Goal: Task Accomplishment & Management: Manage account settings

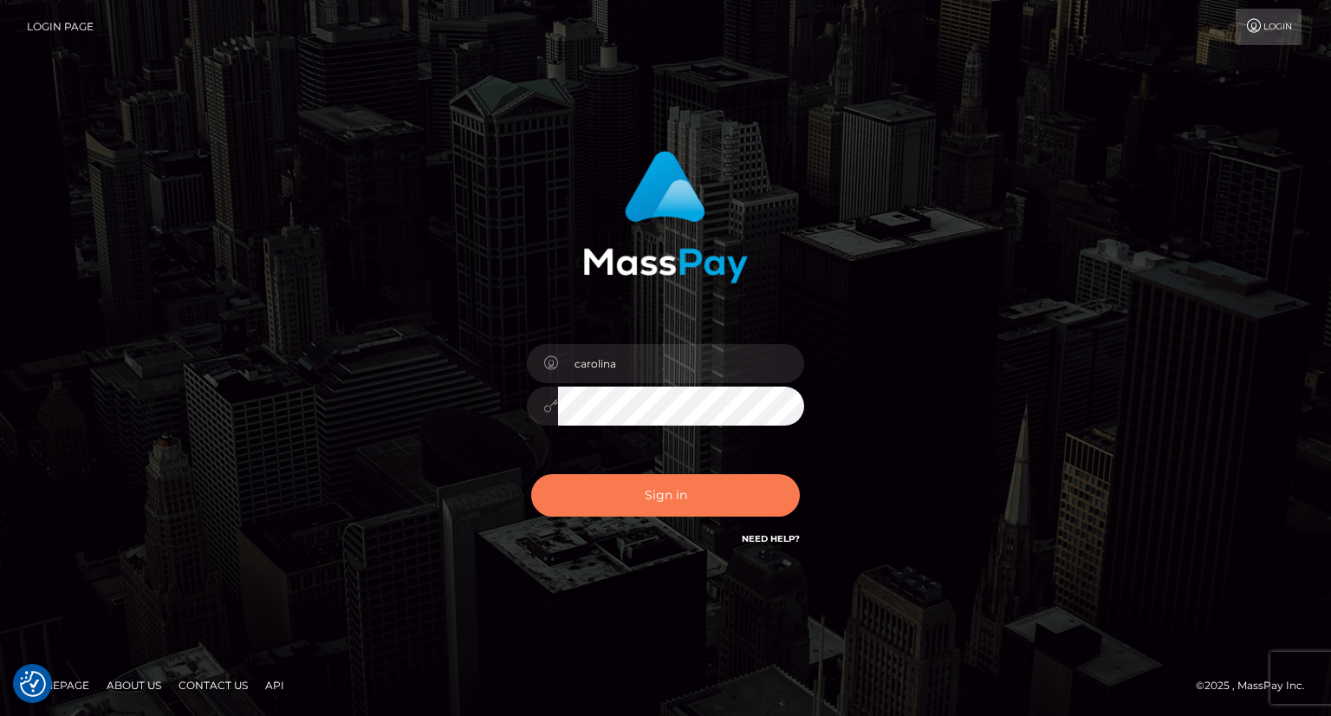
click at [680, 502] on button "Sign in" at bounding box center [665, 495] width 269 height 42
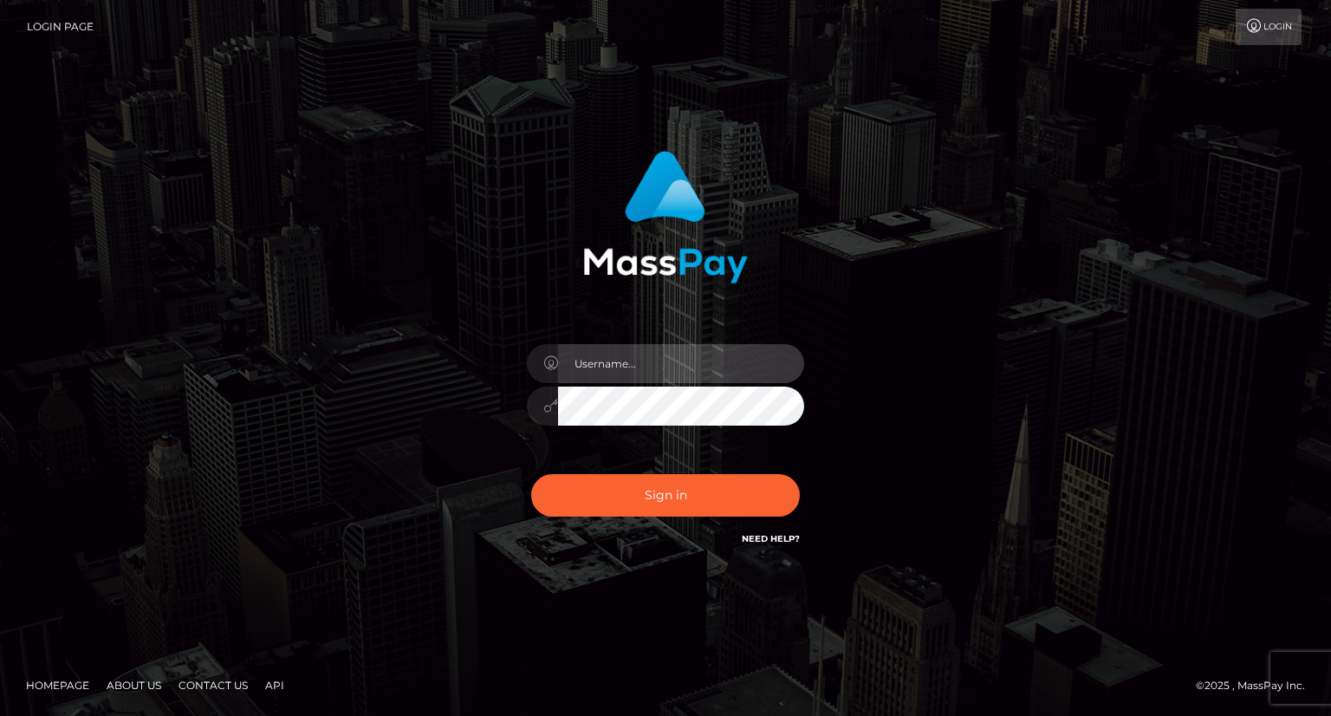
type input "carolina"
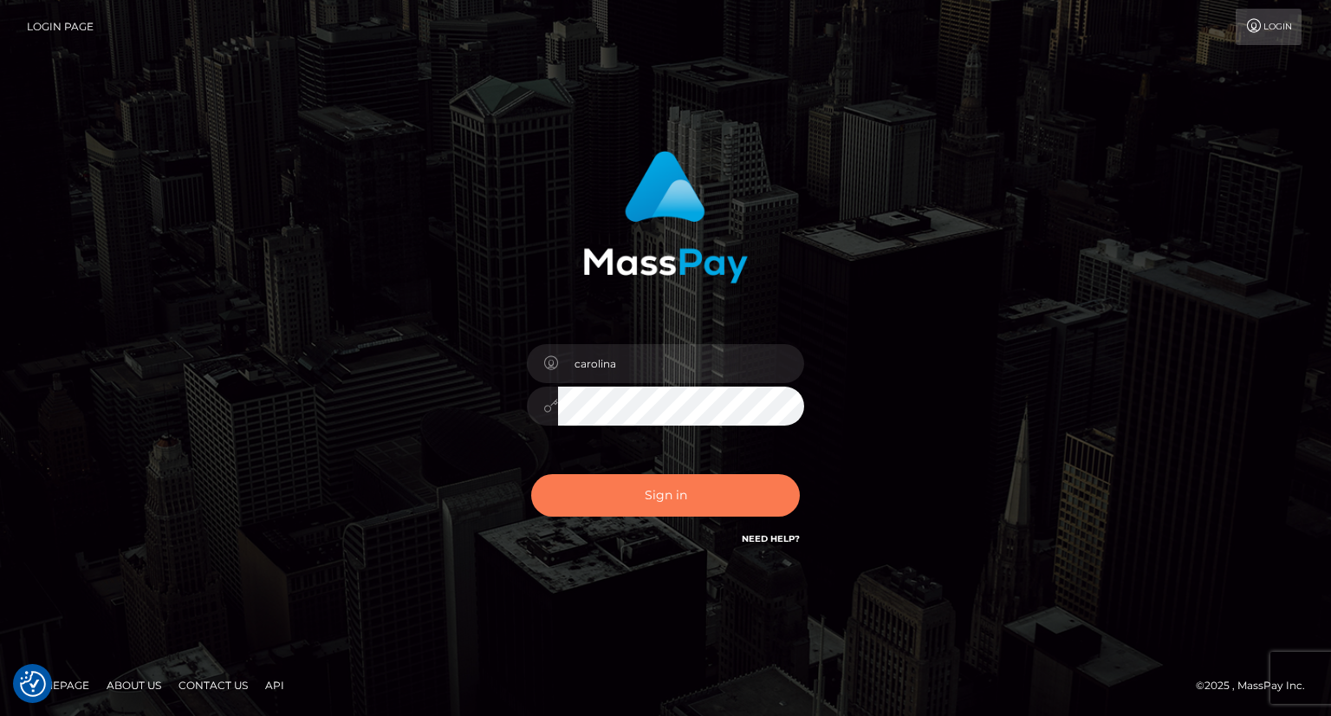
click at [762, 496] on button "Sign in" at bounding box center [665, 495] width 269 height 42
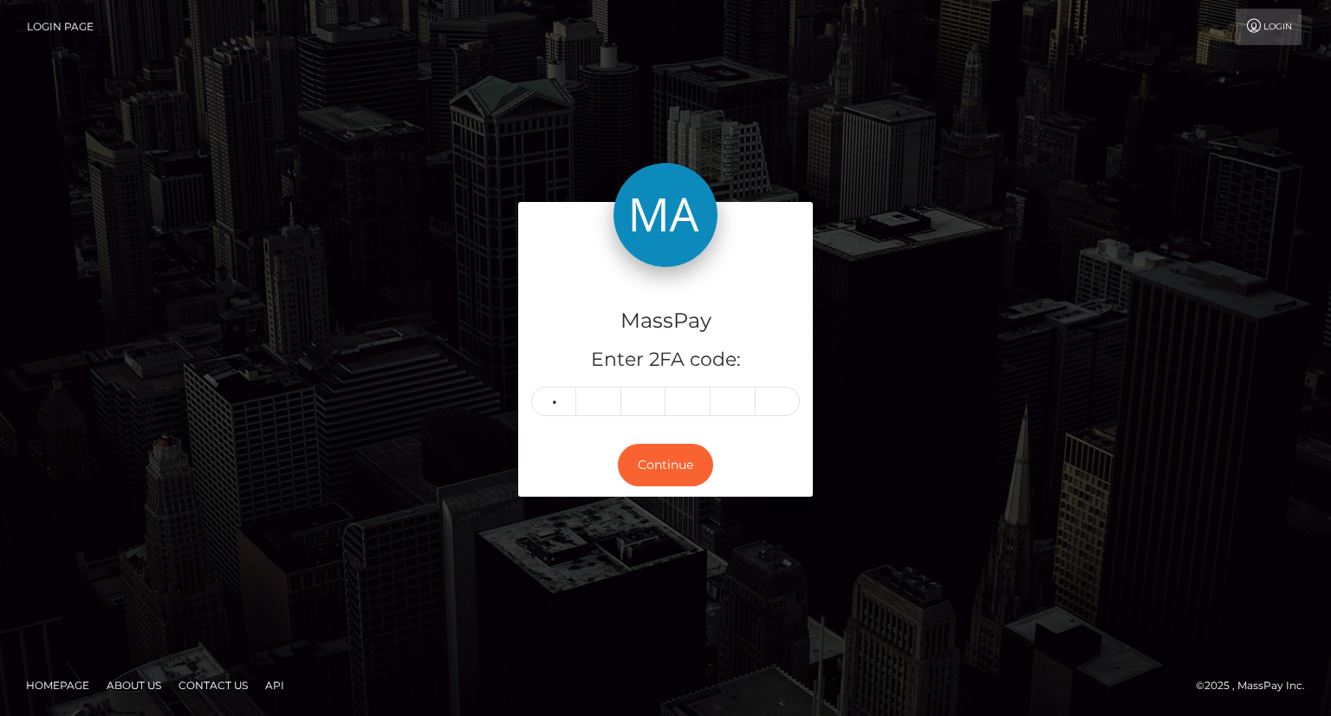
type input "0"
type input "9"
type input "8"
type input "9"
type input "0"
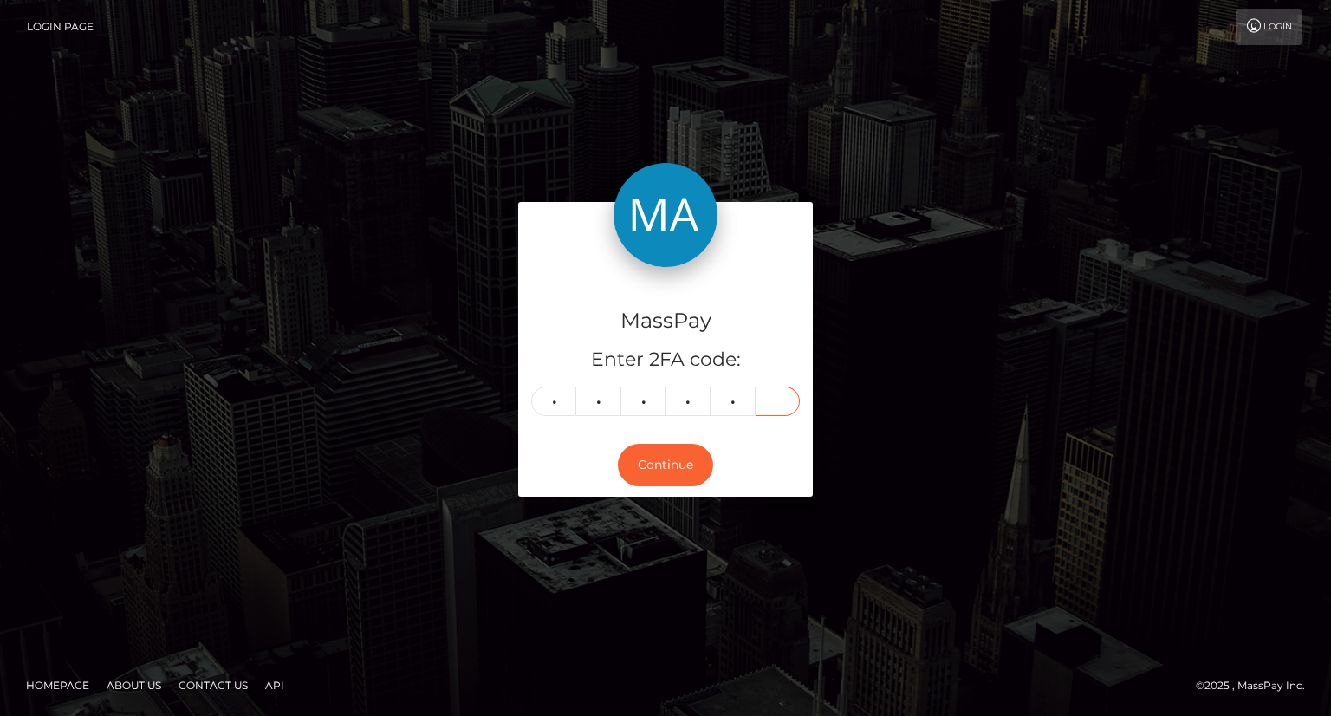
type input "4"
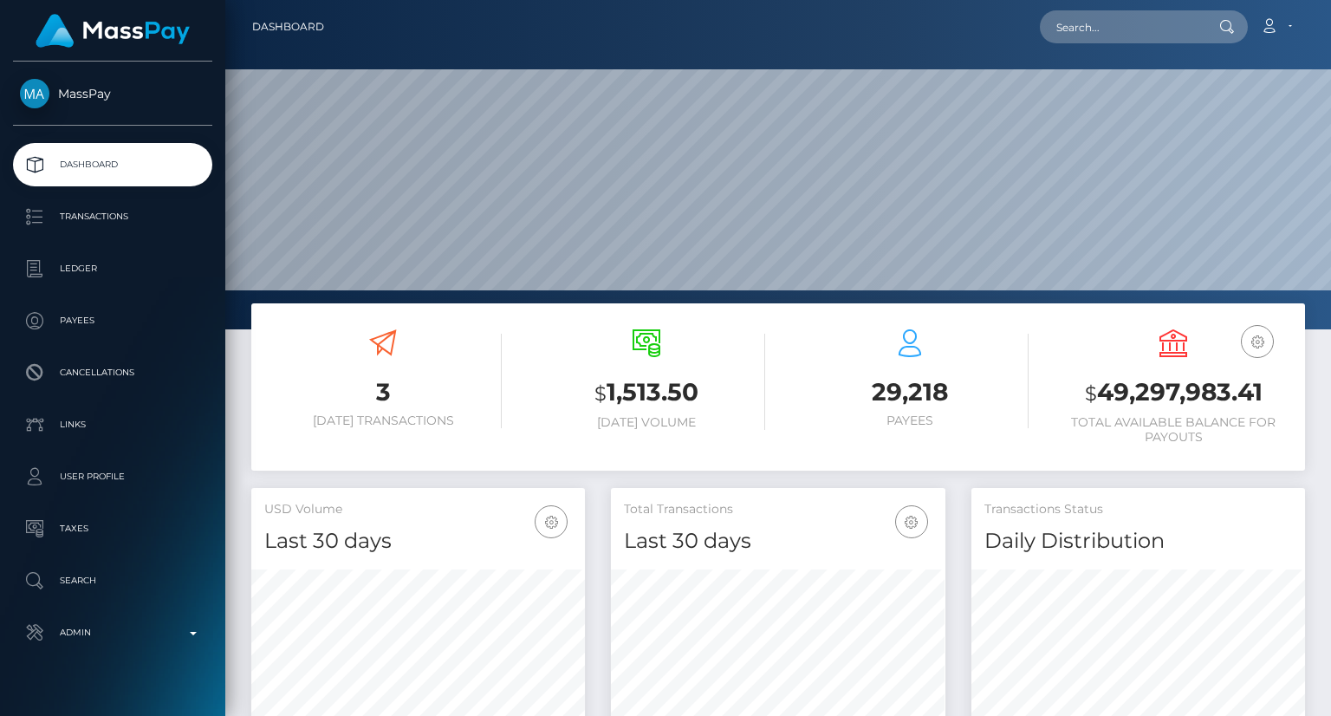
scroll to position [307, 333]
click at [1052, 25] on input "text" at bounding box center [1121, 26] width 163 height 33
paste input "poact_StLD4UEvdoVS"
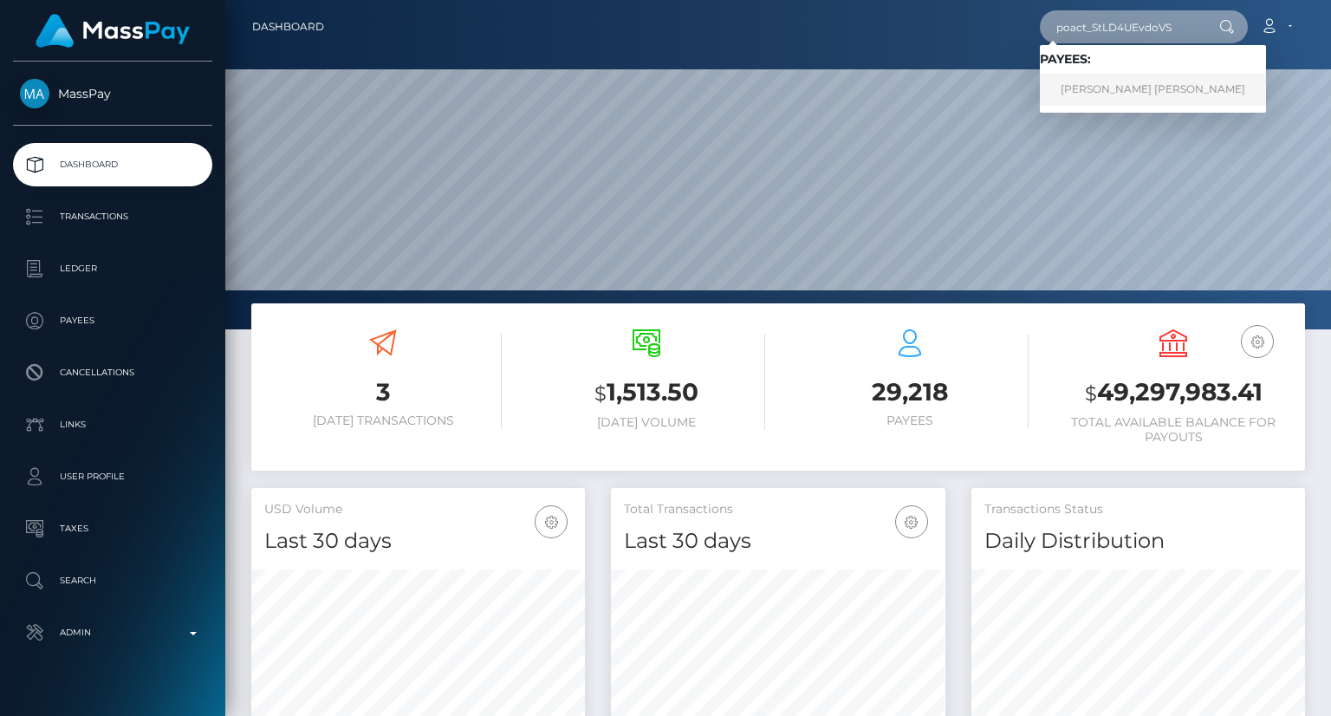
type input "poact_StLD4UEvdoVS"
click at [1150, 94] on link "LUIS FERNANDO GONZALEZ" at bounding box center [1153, 90] width 226 height 32
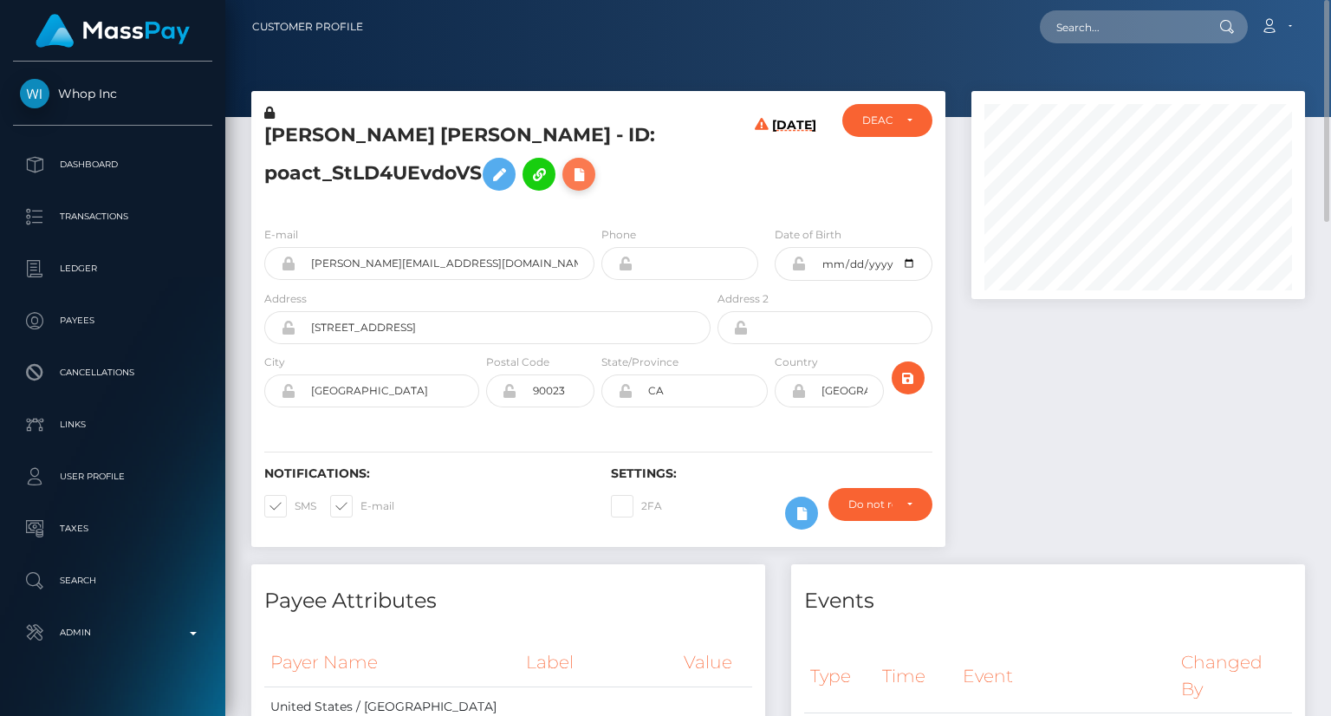
click at [589, 178] on icon at bounding box center [578, 175] width 21 height 22
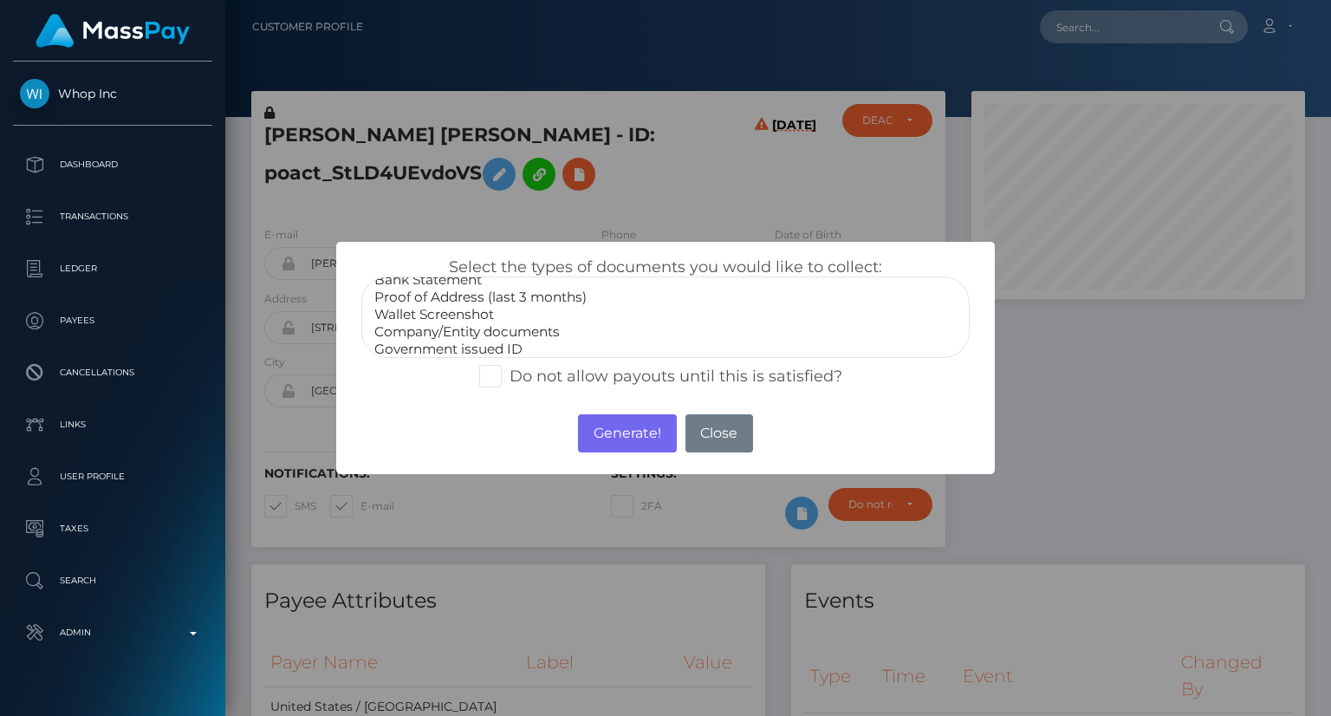
scroll to position [52, 0]
select select "Government issued ID"
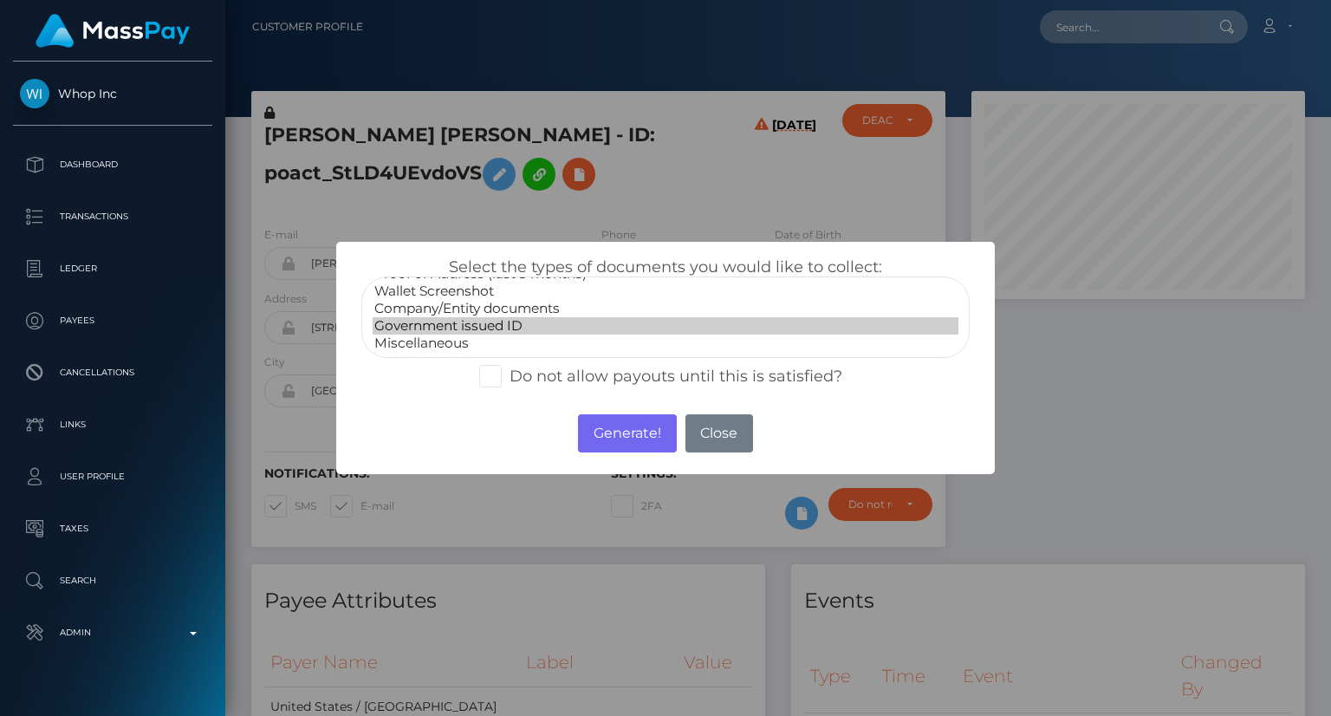
click at [436, 327] on option "Government issued ID" at bounding box center [666, 325] width 586 height 17
click at [637, 437] on button "Generate!" at bounding box center [627, 433] width 98 height 38
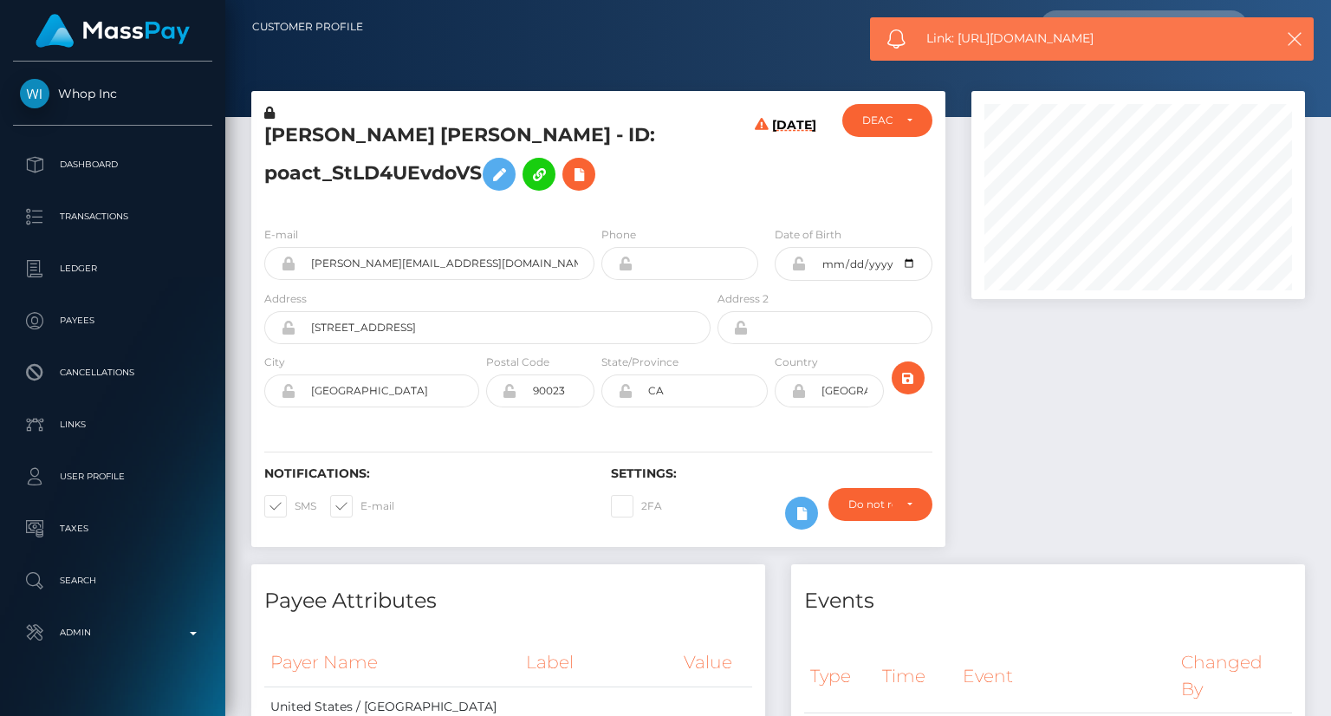
click at [1074, 40] on span "Link: https://l.maspay.io/OlRPM" at bounding box center [1090, 38] width 329 height 18
copy span "Link: https://l.maspay.io/OlRPM"
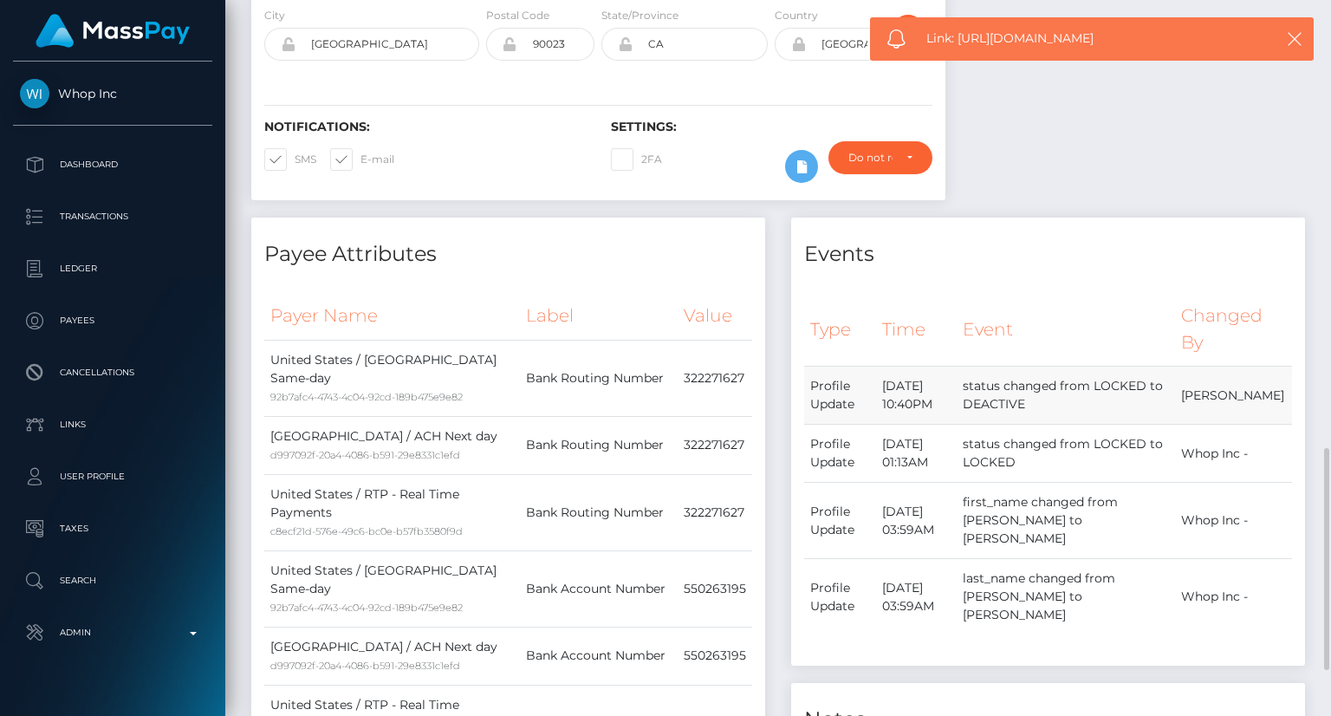
scroll to position [606, 0]
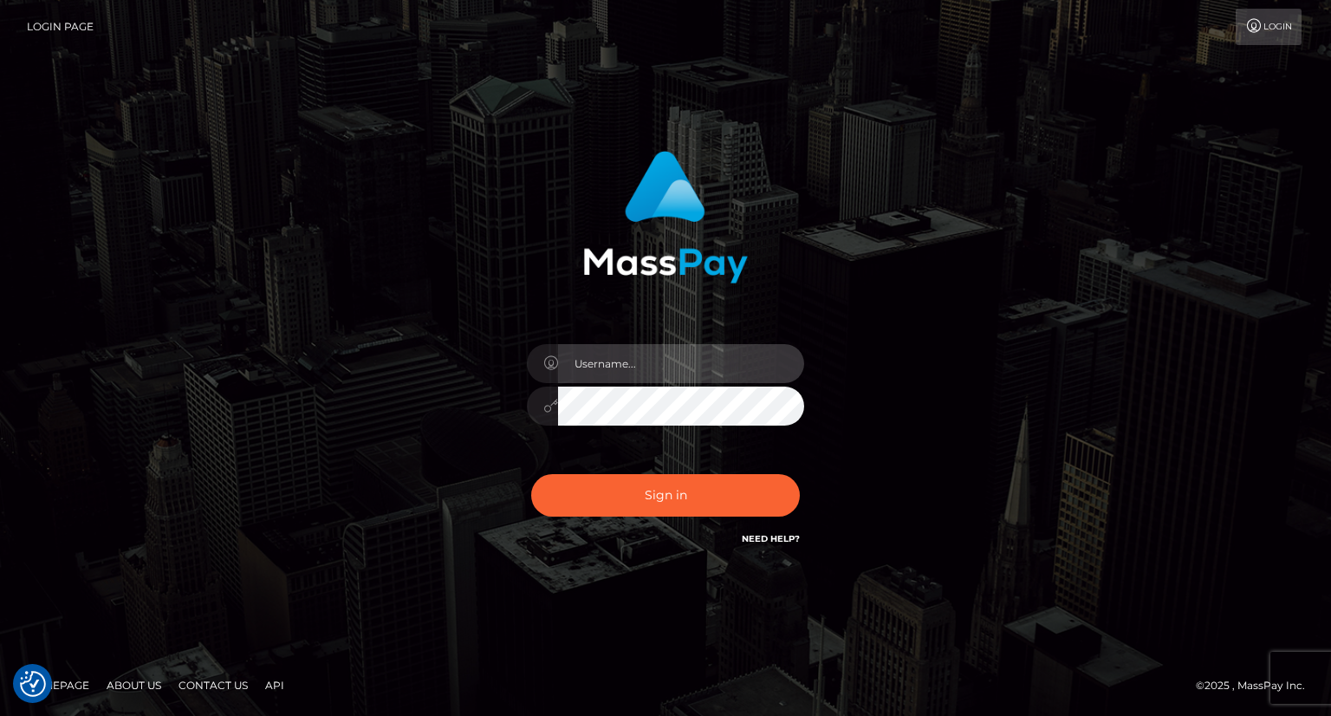
type input "carolina"
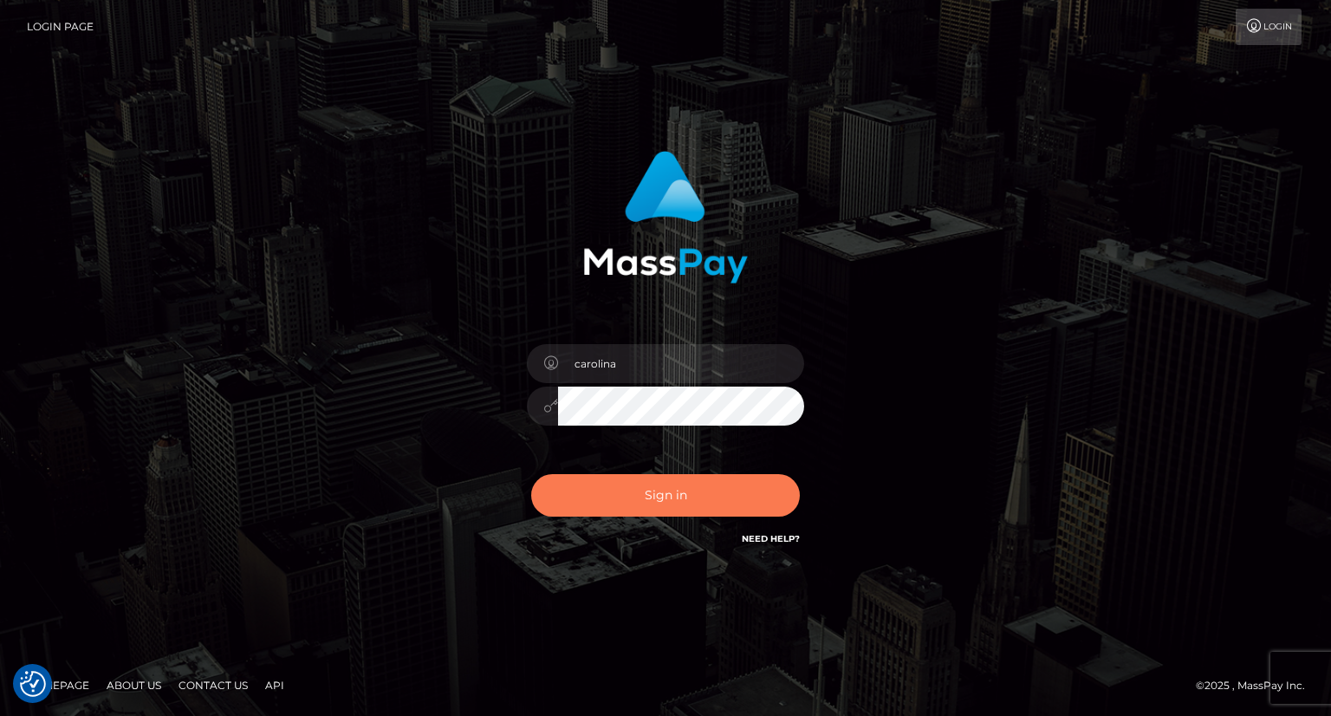
click at [681, 500] on button "Sign in" at bounding box center [665, 495] width 269 height 42
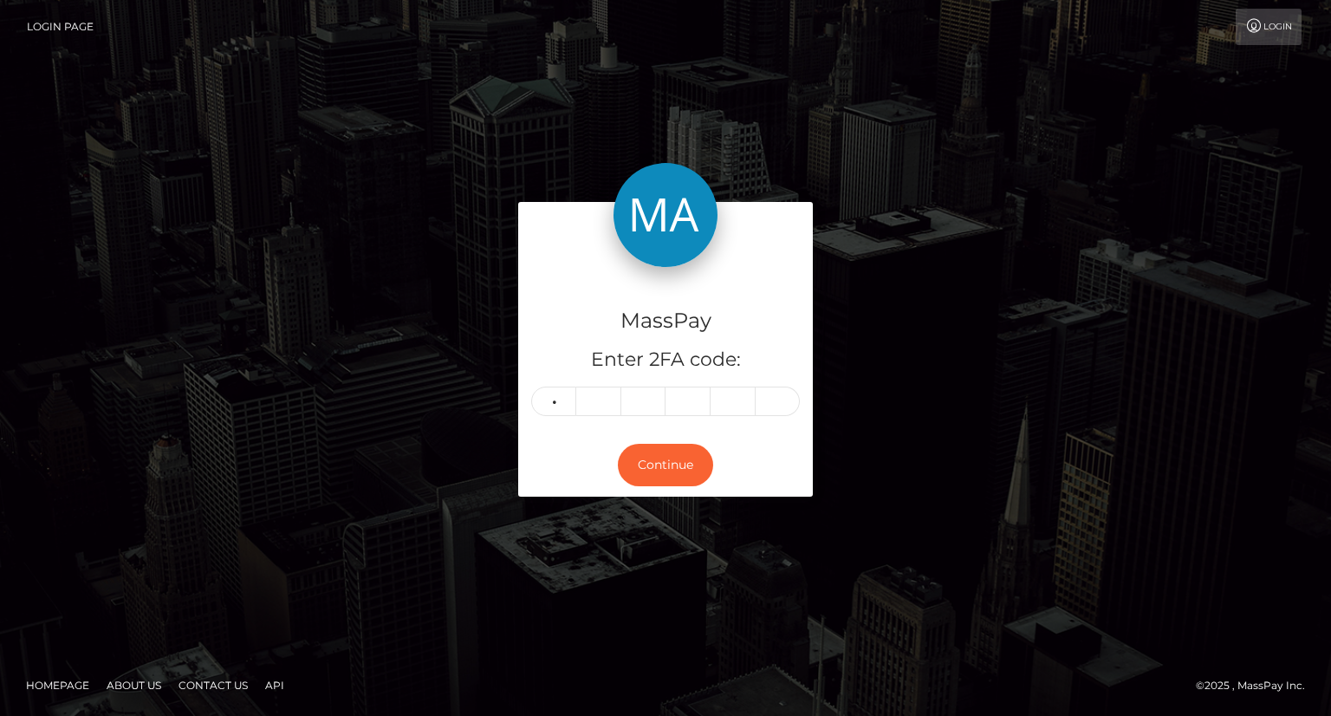
type input "8"
type input "4"
type input "7"
type input "6"
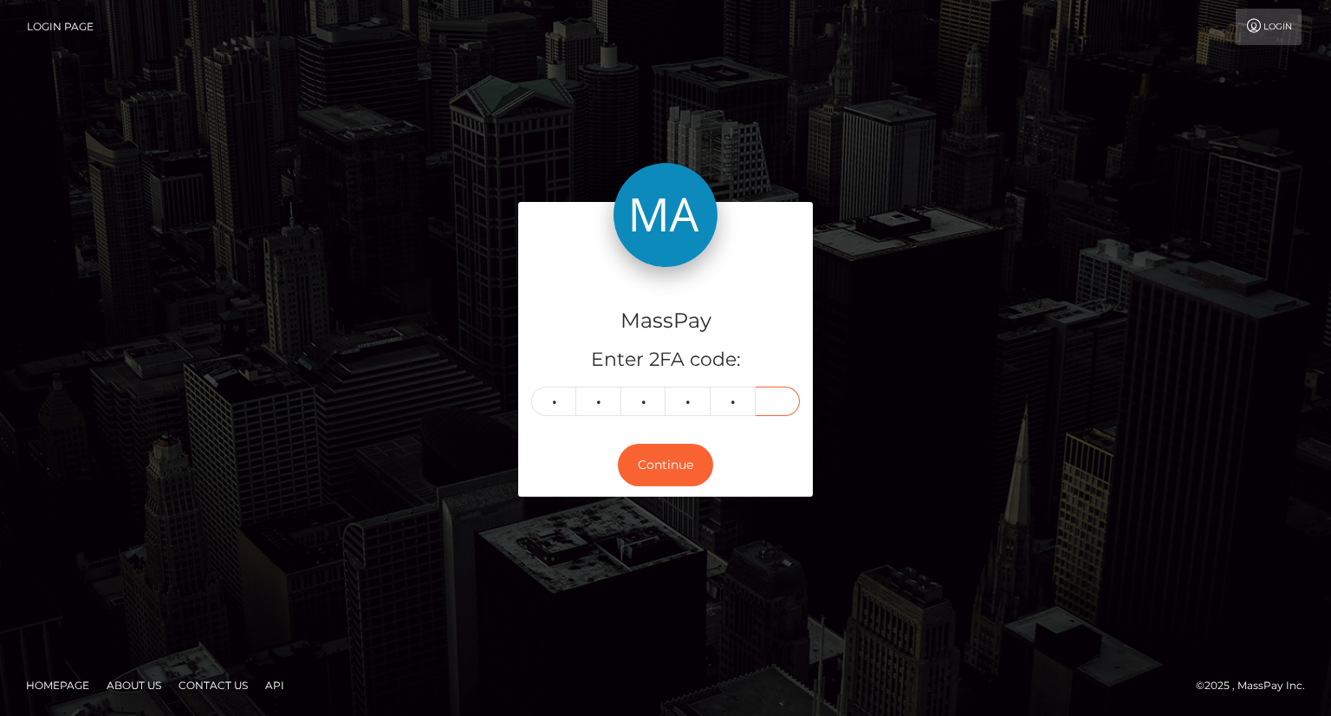
type input "5"
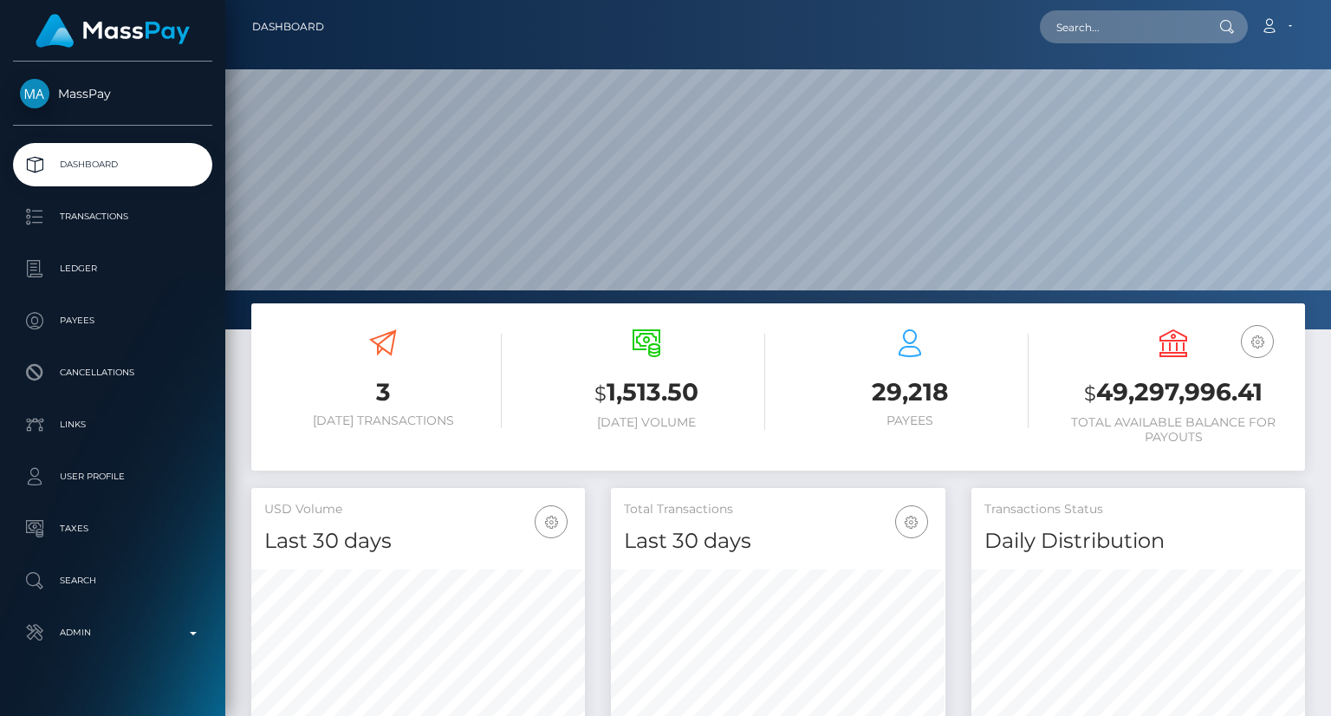
scroll to position [307, 333]
click at [1086, 29] on input "text" at bounding box center [1121, 26] width 163 height 33
paste input "poact_gWWNXtNtKVcp"
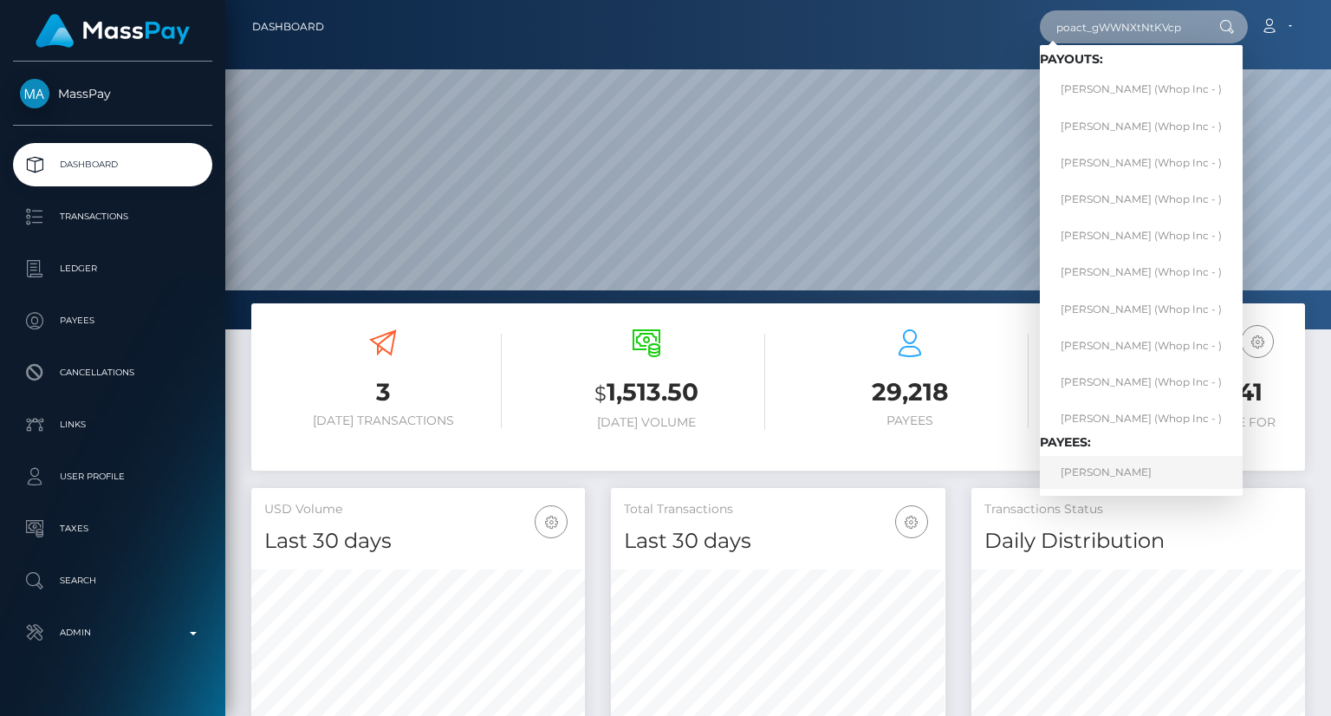
type input "poact_gWWNXtNtKVcp"
click at [1150, 476] on link "JOVAN BOJKOVSKI" at bounding box center [1141, 472] width 203 height 32
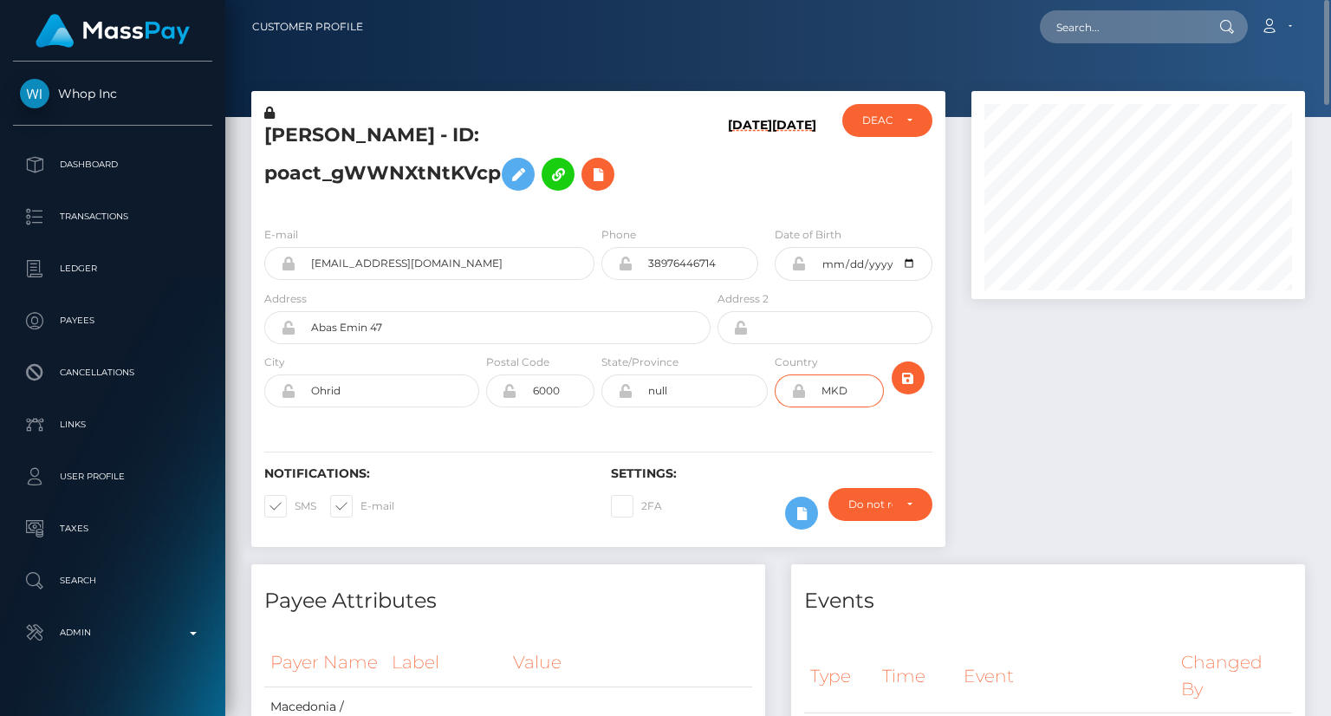
click at [835, 389] on input "MKD" at bounding box center [844, 390] width 77 height 33
click at [332, 392] on input "Ohrid" at bounding box center [387, 390] width 184 height 33
click at [1005, 437] on div at bounding box center [1138, 327] width 360 height 473
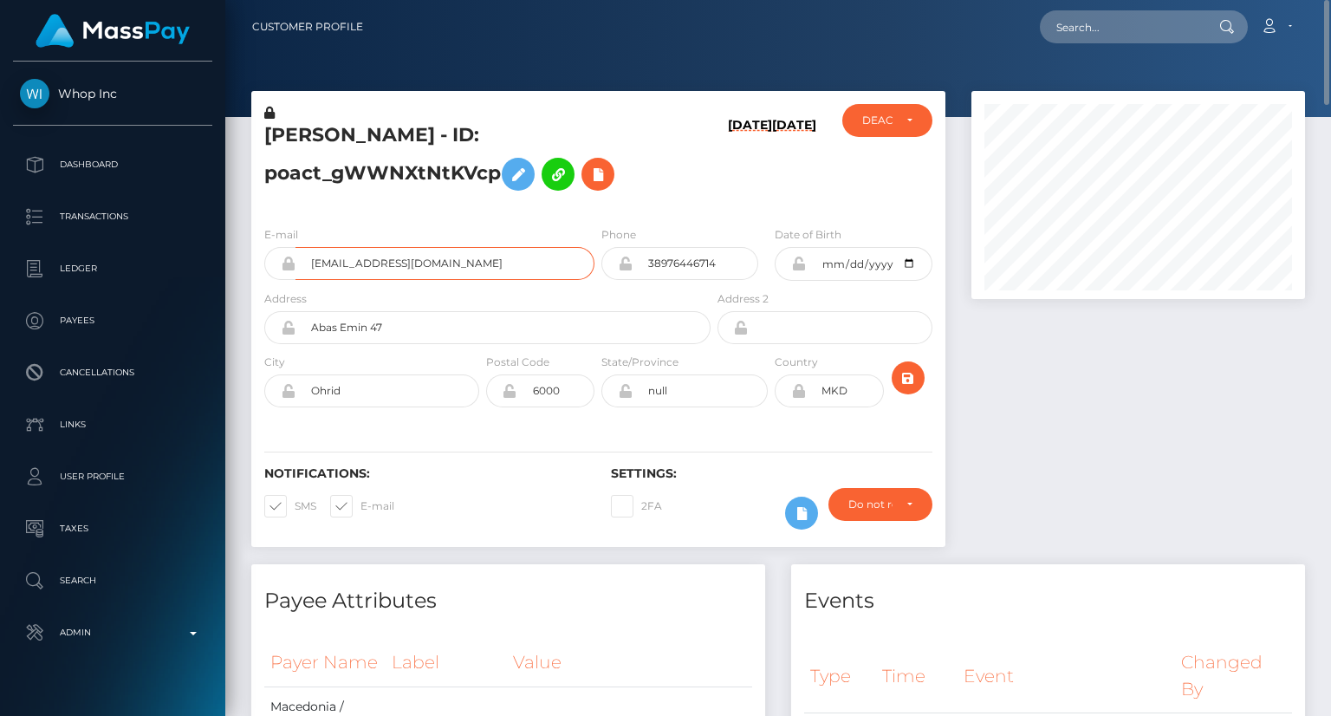
click at [368, 265] on input "[EMAIL_ADDRESS][DOMAIN_NAME]" at bounding box center [444, 263] width 299 height 33
